Goal: Navigation & Orientation: Understand site structure

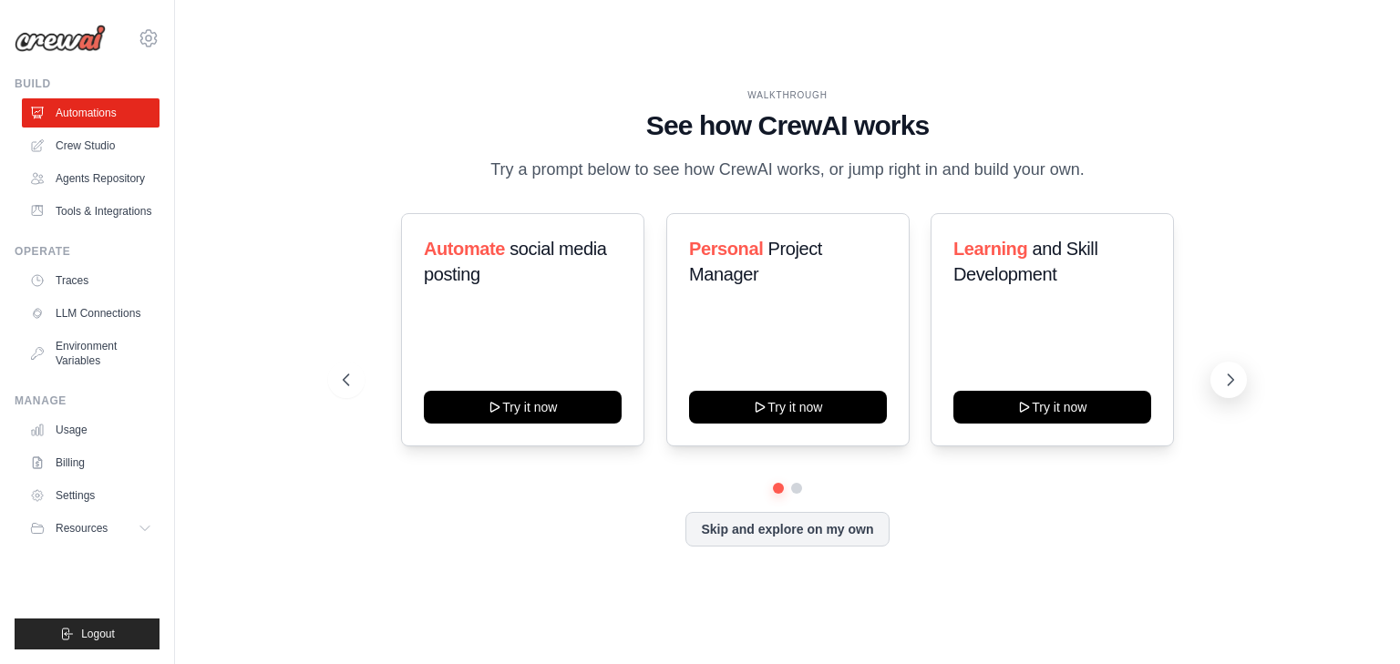
click at [1232, 380] on icon at bounding box center [1230, 380] width 5 height 11
click at [91, 311] on link "LLM Connections" at bounding box center [93, 313] width 138 height 29
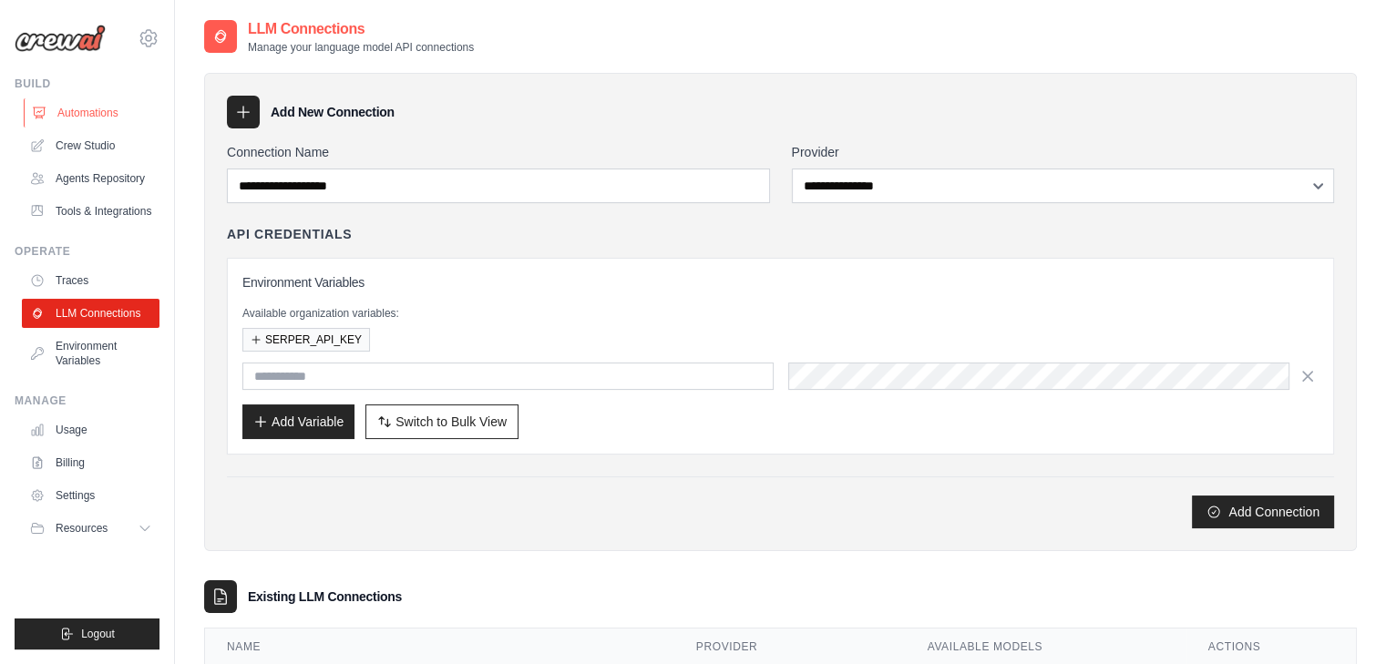
click at [81, 118] on link "Automations" at bounding box center [93, 112] width 138 height 29
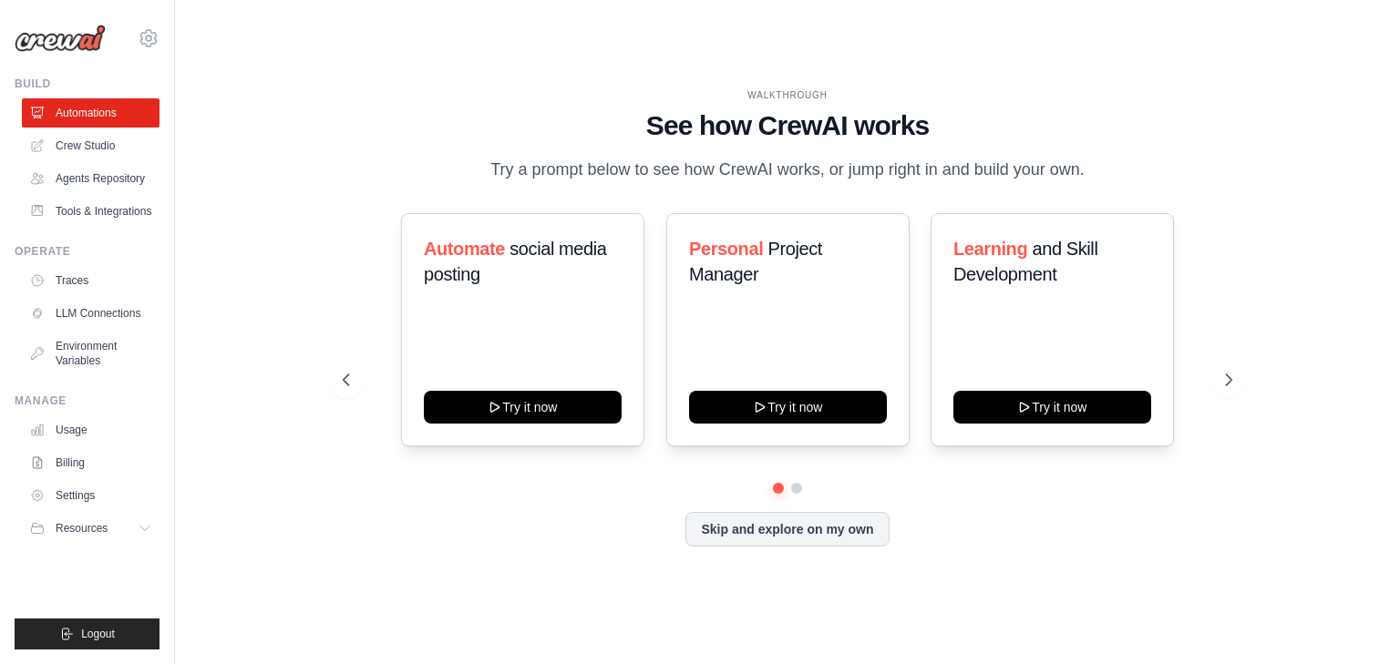
click at [585, 180] on p "Try a prompt below to see how CrewAI works, or jump right in and build your own." at bounding box center [787, 170] width 612 height 26
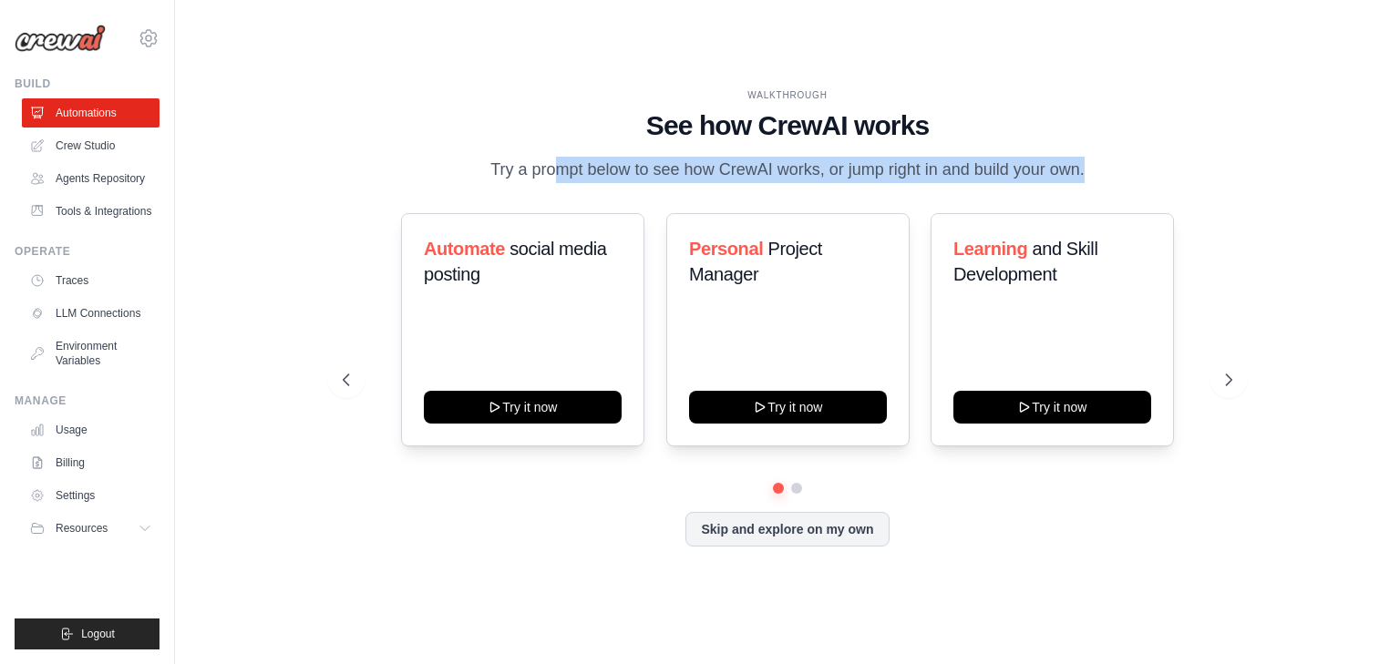
click at [585, 180] on p "Try a prompt below to see how CrewAI works, or jump right in and build your own." at bounding box center [787, 170] width 612 height 26
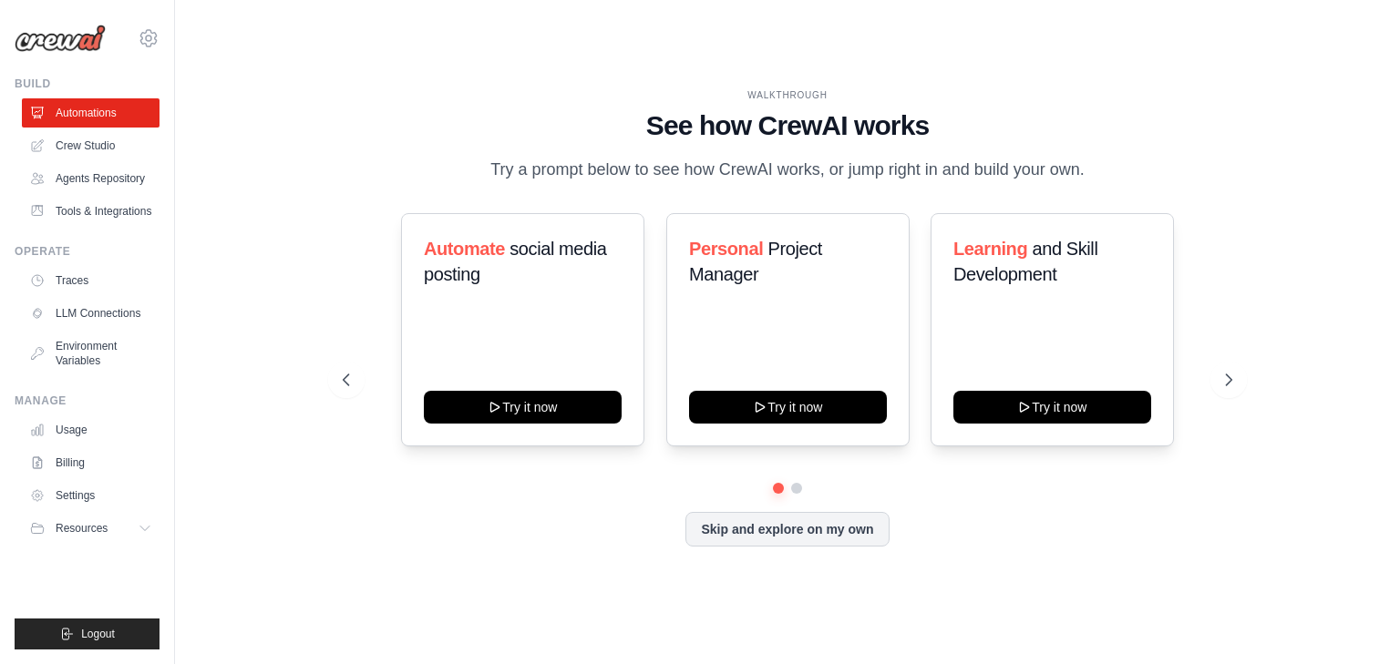
click at [701, 117] on h1 "See how CrewAI works" at bounding box center [787, 125] width 889 height 33
